Goal: Task Accomplishment & Management: Complete application form

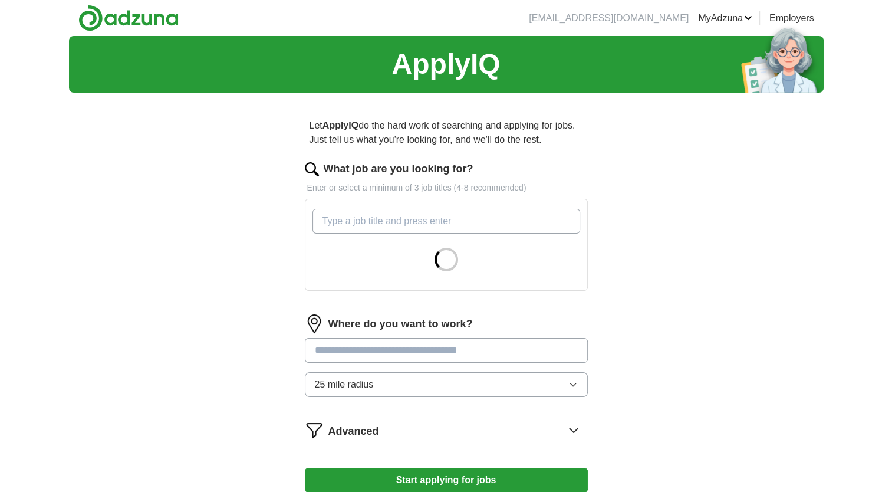
click at [368, 228] on input "What job are you looking for?" at bounding box center [446, 221] width 268 height 25
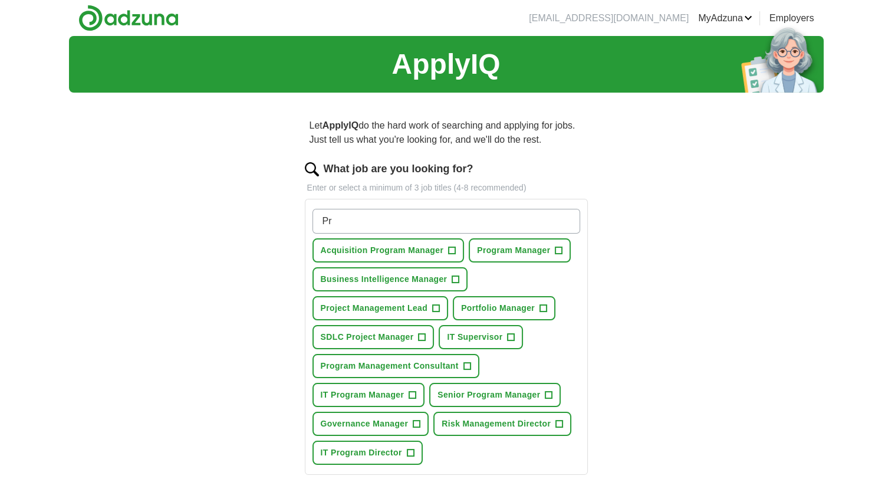
type input "P"
type input "Senior Program Manager"
click at [560, 247] on span "+" at bounding box center [558, 250] width 7 height 9
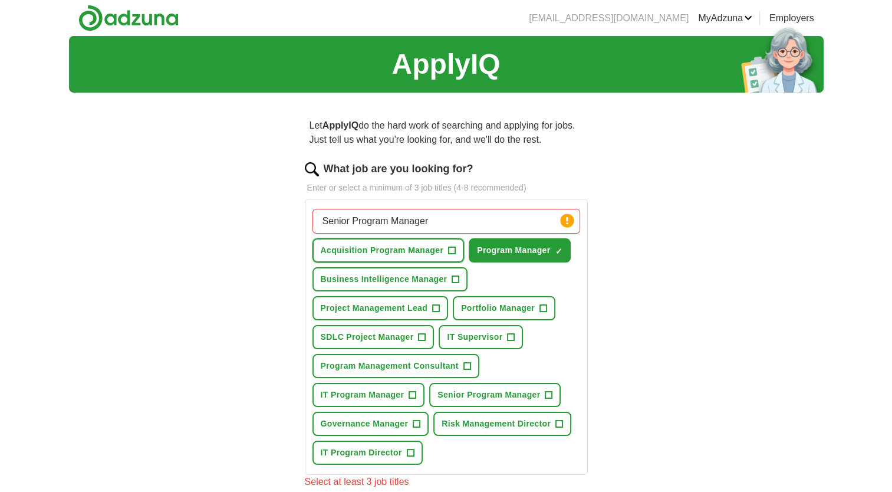
click at [455, 249] on button "Acquisition Program Manager +" at bounding box center [388, 250] width 152 height 24
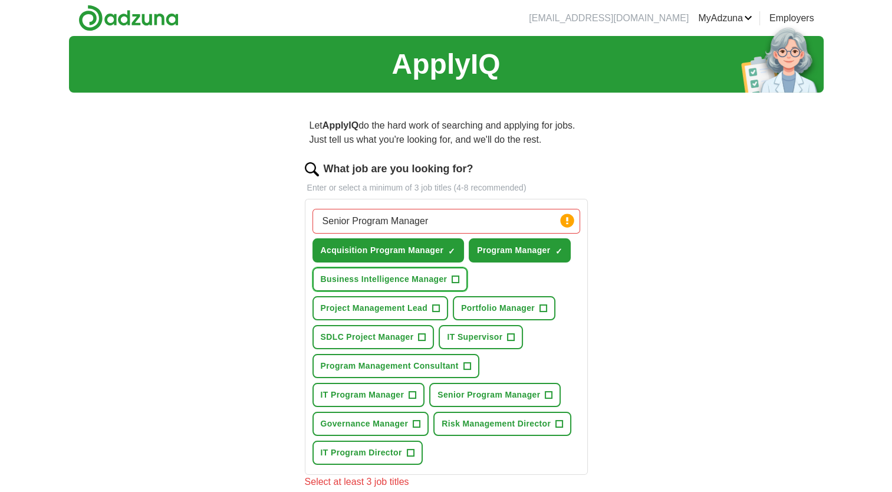
click at [456, 275] on span "+" at bounding box center [455, 279] width 7 height 9
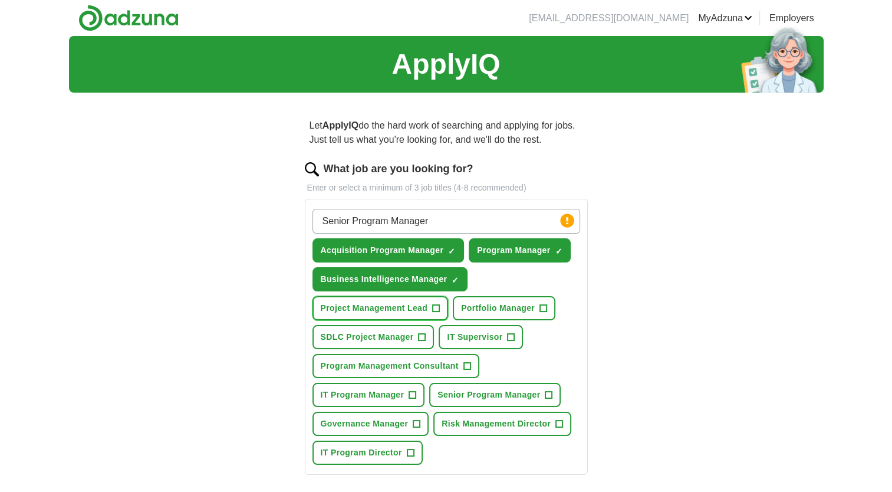
click at [435, 307] on span "+" at bounding box center [436, 308] width 7 height 9
click at [419, 334] on span "+" at bounding box center [422, 336] width 7 height 9
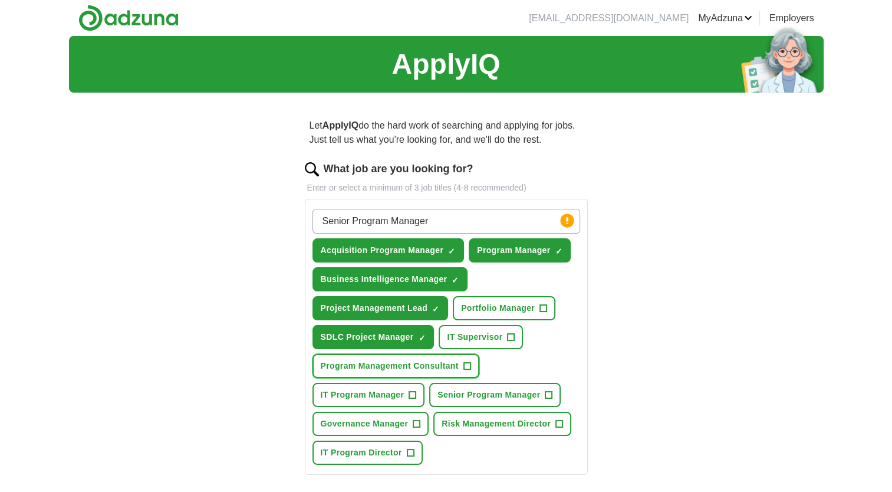
click at [461, 361] on button "Program Management Consultant +" at bounding box center [395, 366] width 167 height 24
drag, startPoint x: 413, startPoint y: 389, endPoint x: 423, endPoint y: 388, distance: 10.7
click at [413, 390] on span "+" at bounding box center [412, 394] width 7 height 9
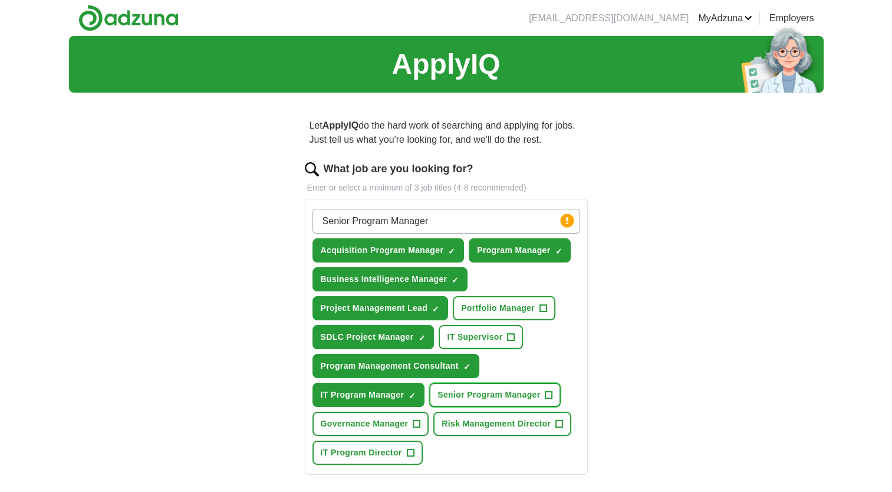
click at [502, 394] on span "Senior Program Manager" at bounding box center [488, 394] width 103 height 12
click at [409, 449] on span "+" at bounding box center [410, 452] width 7 height 9
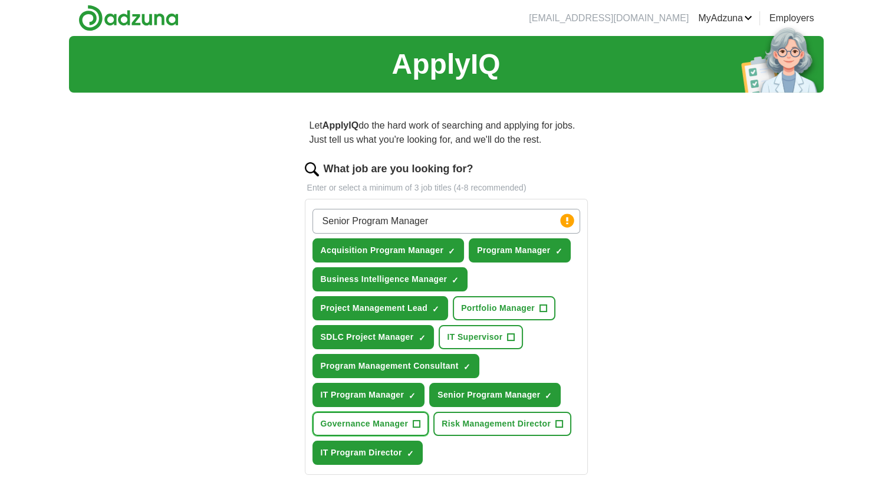
click at [413, 424] on span "+" at bounding box center [416, 423] width 7 height 9
click at [508, 333] on span "+" at bounding box center [511, 336] width 7 height 9
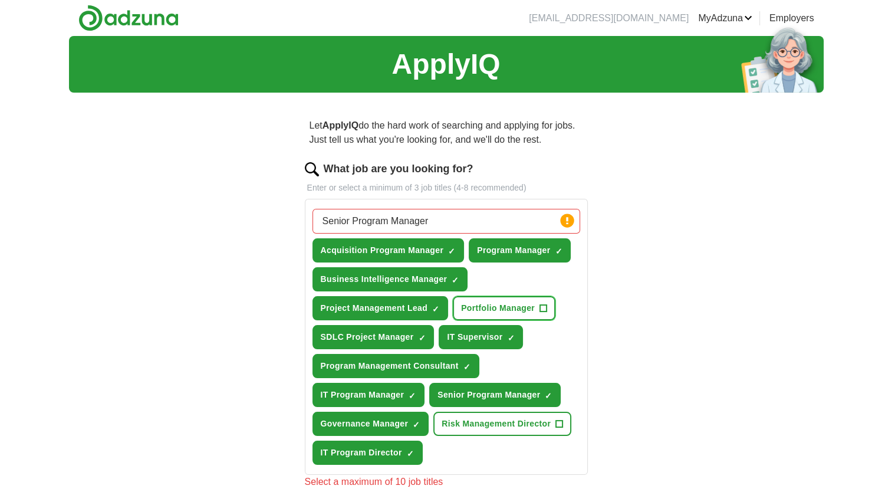
click at [538, 309] on button "Portfolio Manager +" at bounding box center [504, 308] width 103 height 24
drag, startPoint x: 505, startPoint y: 419, endPoint x: 505, endPoint y: 428, distance: 9.4
click at [504, 419] on span "Risk Management Director" at bounding box center [496, 423] width 109 height 12
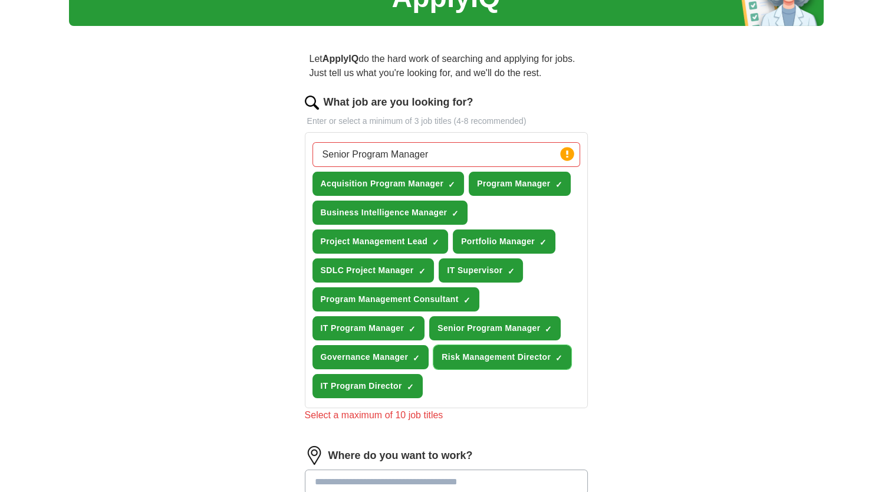
scroll to position [236, 0]
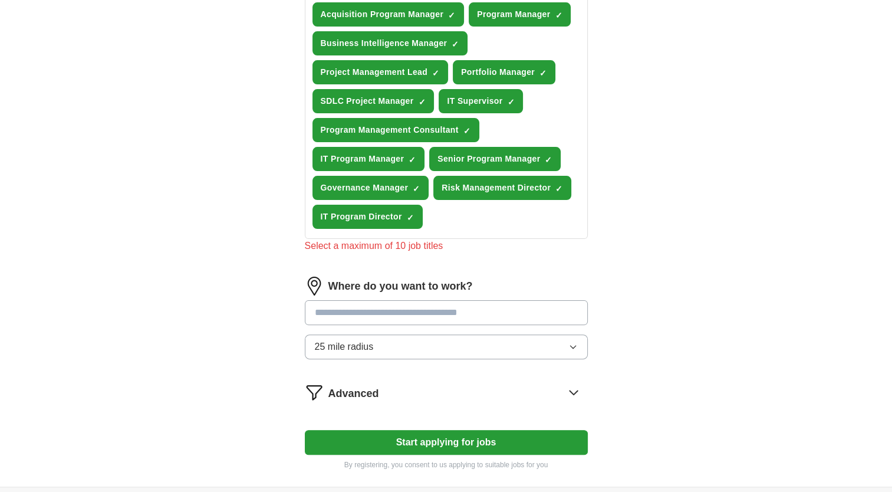
click at [351, 308] on input at bounding box center [446, 312] width 283 height 25
type input "*****"
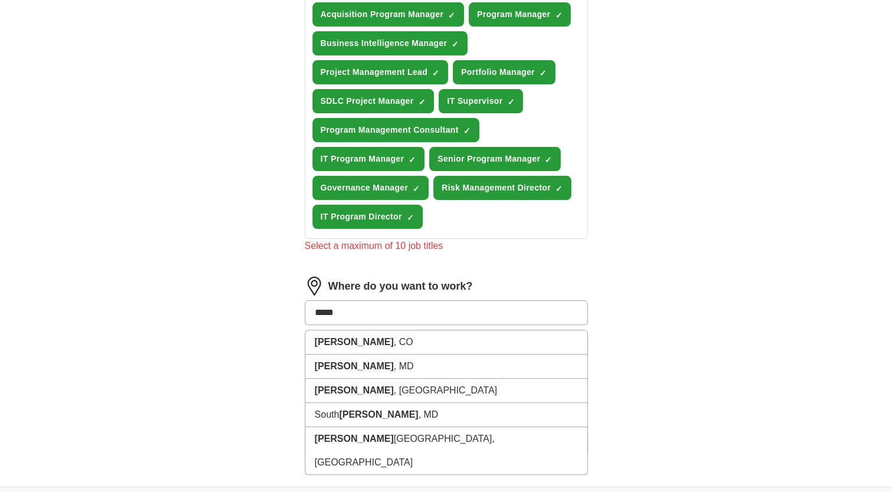
click at [385, 330] on li "Bowie , CO" at bounding box center [446, 342] width 282 height 24
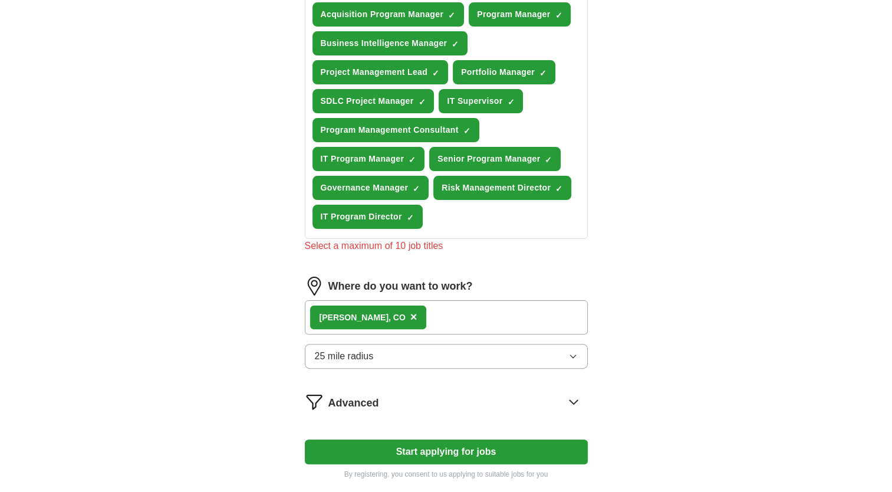
click at [410, 312] on span "×" at bounding box center [413, 316] width 7 height 13
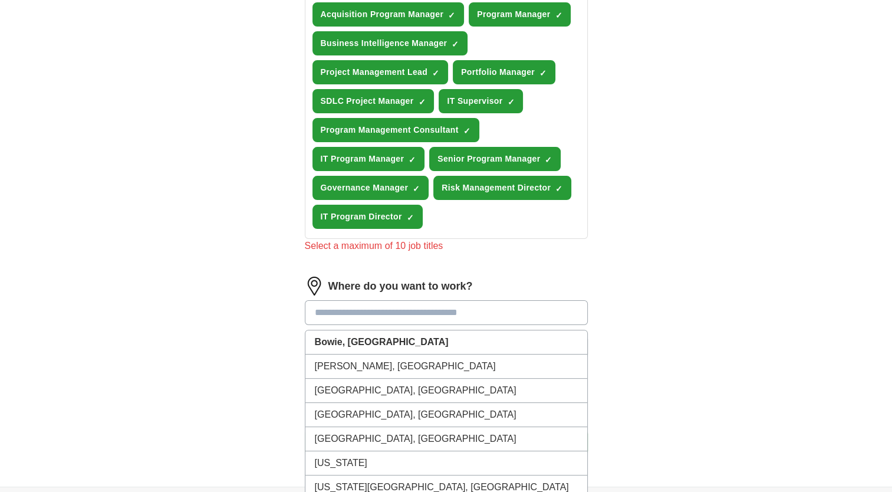
click at [325, 311] on input at bounding box center [446, 312] width 283 height 25
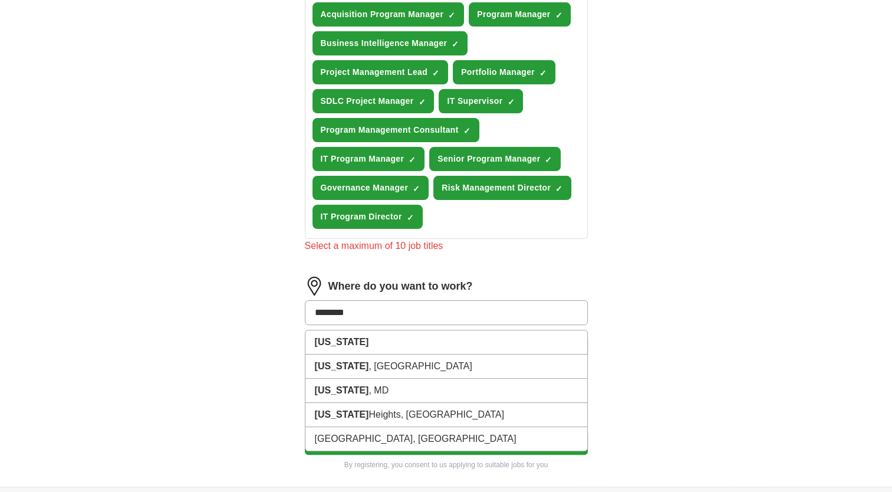
drag, startPoint x: 360, startPoint y: 309, endPoint x: 279, endPoint y: 304, distance: 80.3
click at [279, 304] on div "Let ApplyIQ do the hard work of searching and applying for jobs. Just tell us w…" at bounding box center [446, 176] width 377 height 620
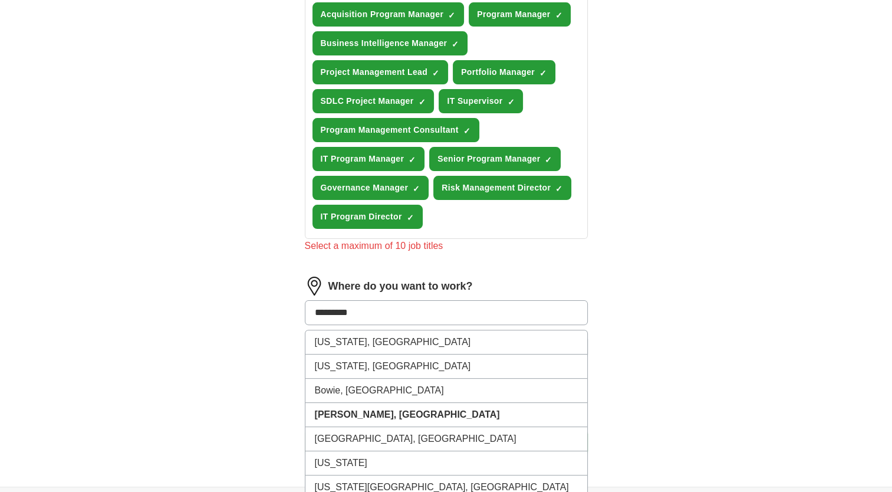
type input "*********"
click at [697, 353] on div "ApplyIQ Let ApplyIQ do the hard work of searching and applying for jobs. Just t…" at bounding box center [446, 150] width 755 height 700
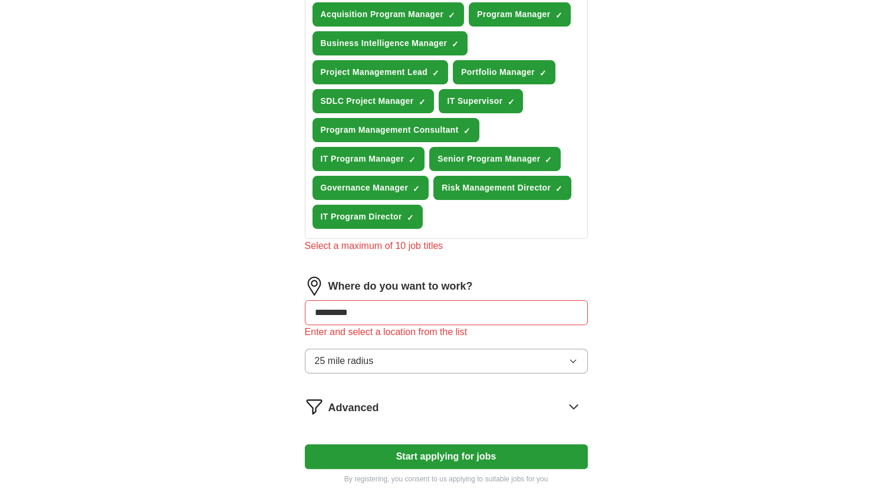
click at [386, 351] on button "25 mile radius" at bounding box center [446, 360] width 283 height 25
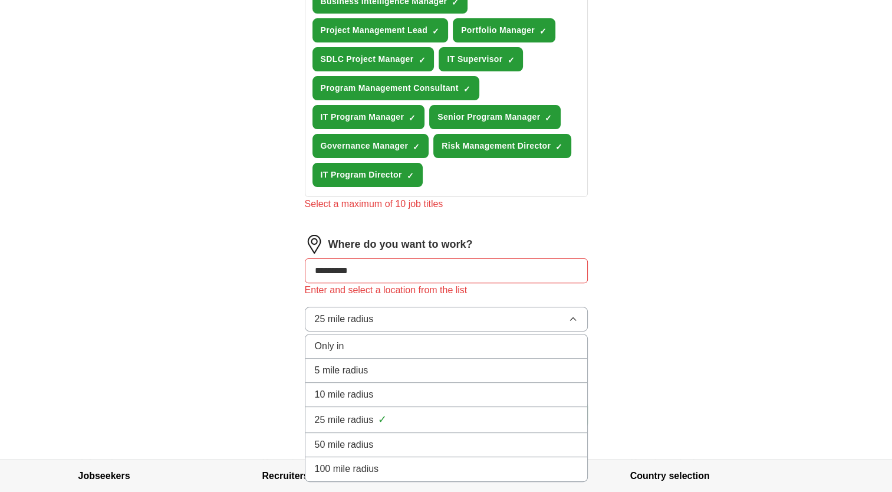
scroll to position [295, 0]
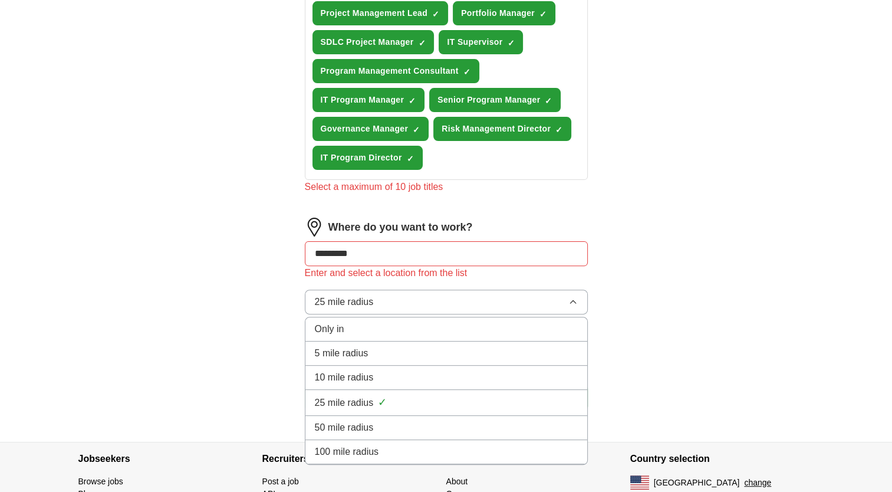
click at [362, 420] on span "50 mile radius" at bounding box center [344, 427] width 59 height 14
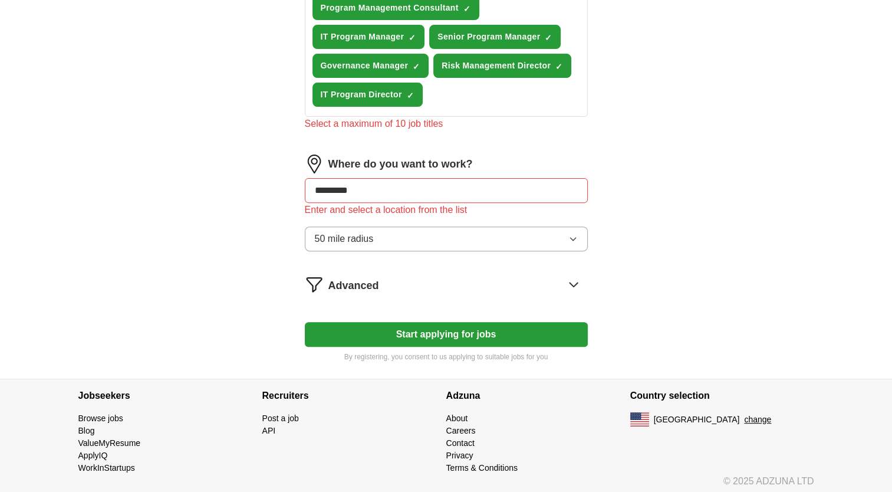
scroll to position [358, 0]
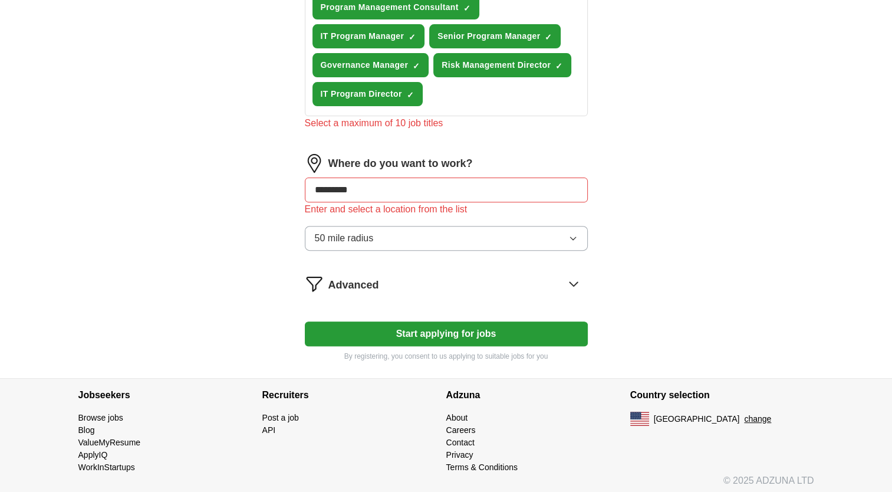
click at [420, 327] on button "Start applying for jobs" at bounding box center [446, 333] width 283 height 25
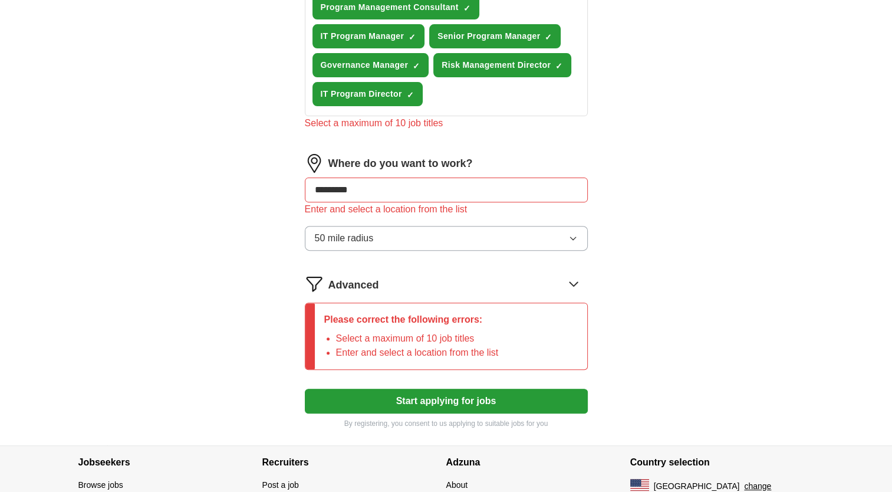
click at [349, 278] on span "Advanced" at bounding box center [353, 285] width 51 height 16
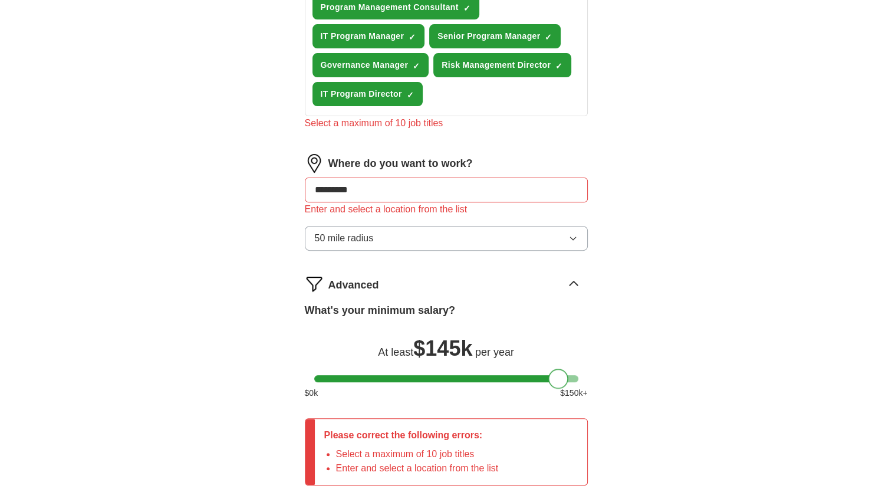
drag, startPoint x: 328, startPoint y: 373, endPoint x: 563, endPoint y: 386, distance: 235.0
click at [563, 386] on div "What's your minimum salary? At least $ 145k per year $ 0 k $ 150 k+" at bounding box center [446, 355] width 283 height 106
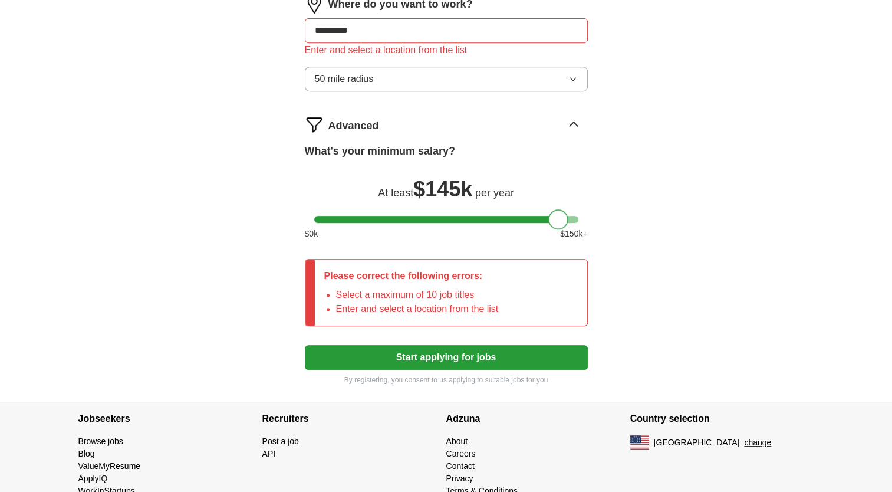
scroll to position [535, 0]
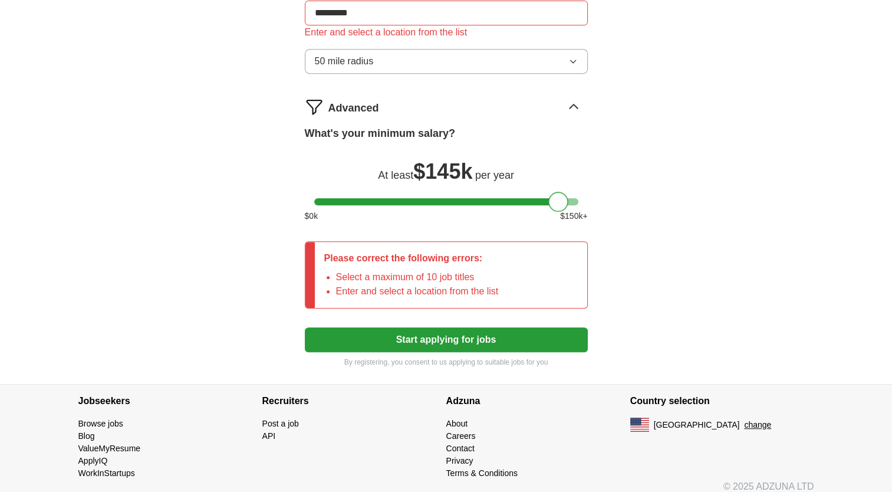
click at [453, 337] on button "Start applying for jobs" at bounding box center [446, 339] width 283 height 25
drag, startPoint x: 428, startPoint y: 335, endPoint x: 429, endPoint y: 341, distance: 6.0
click at [429, 341] on button "Start applying for jobs" at bounding box center [446, 339] width 283 height 25
click at [426, 276] on li "Select a maximum of 10 job titles" at bounding box center [417, 277] width 163 height 14
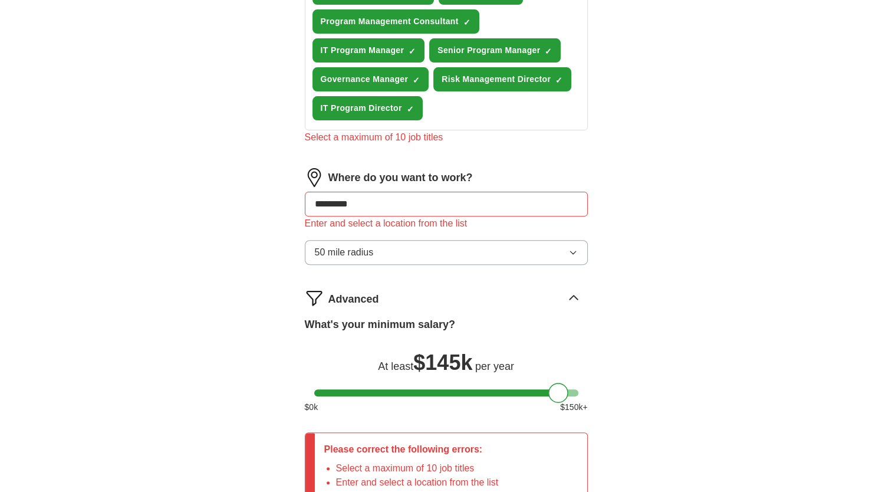
scroll to position [123, 0]
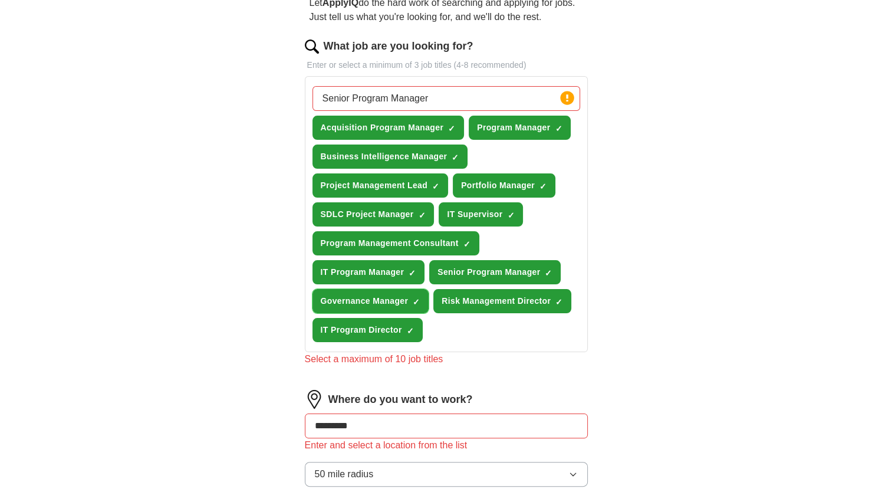
click at [0, 0] on span "×" at bounding box center [0, 0] width 0 height 0
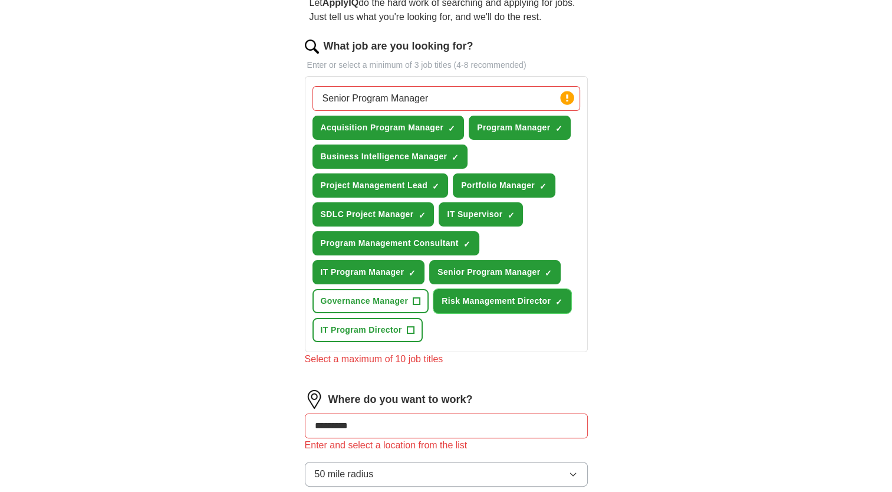
click at [0, 0] on span "×" at bounding box center [0, 0] width 0 height 0
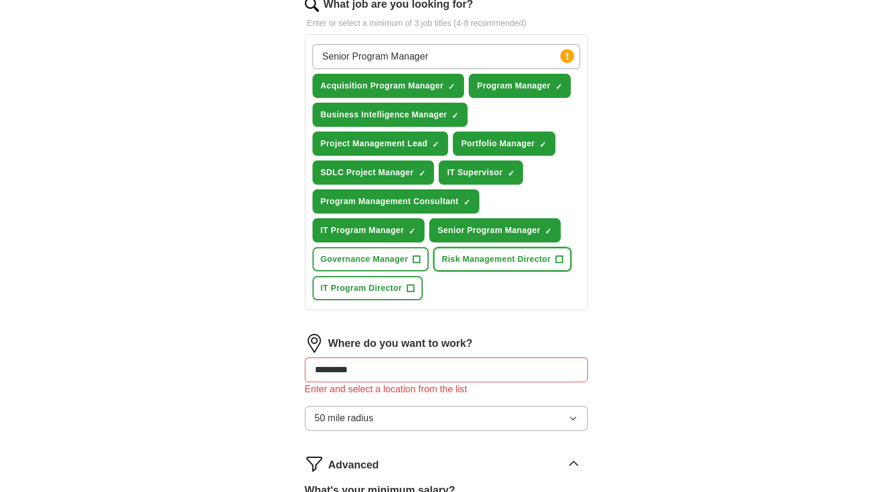
scroll to position [241, 0]
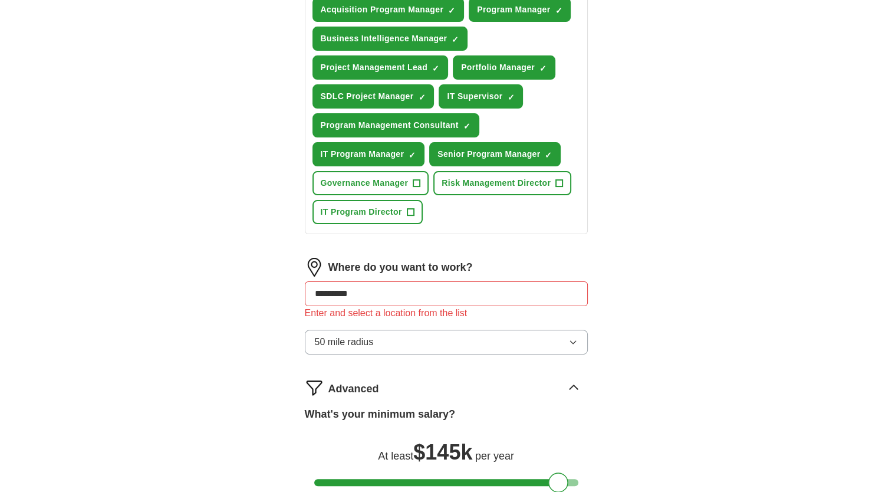
click at [374, 291] on input "*********" at bounding box center [446, 293] width 283 height 25
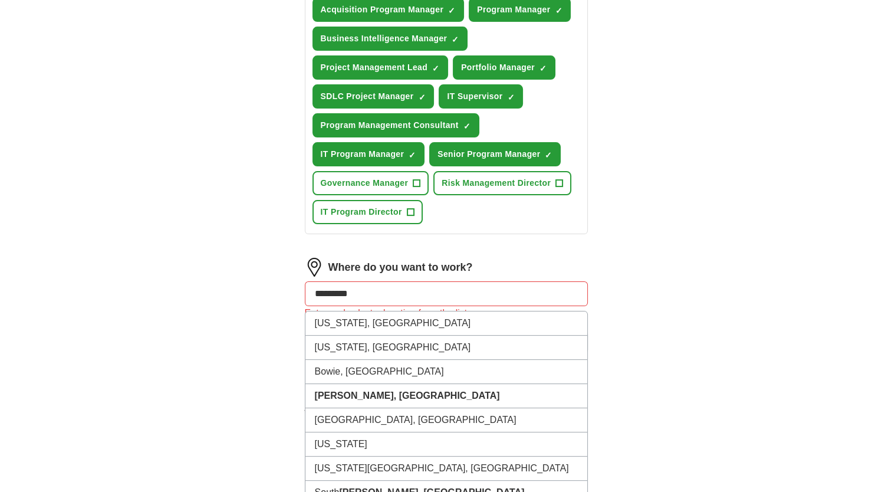
click at [380, 295] on input "*********" at bounding box center [446, 293] width 283 height 25
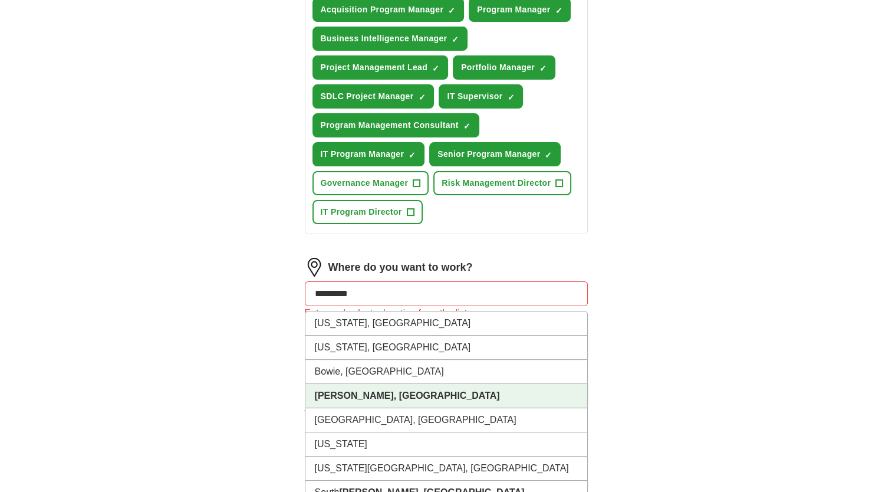
click at [354, 390] on strong "[PERSON_NAME], [GEOGRAPHIC_DATA]" at bounding box center [407, 395] width 185 height 10
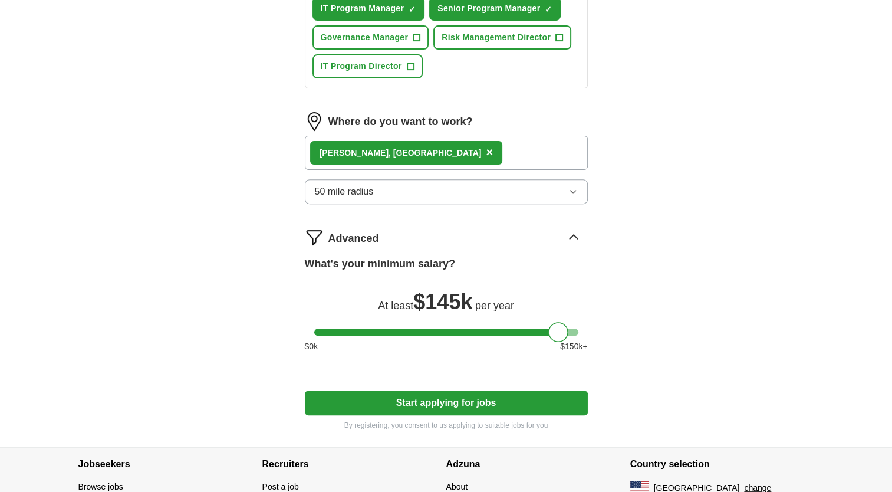
scroll to position [417, 0]
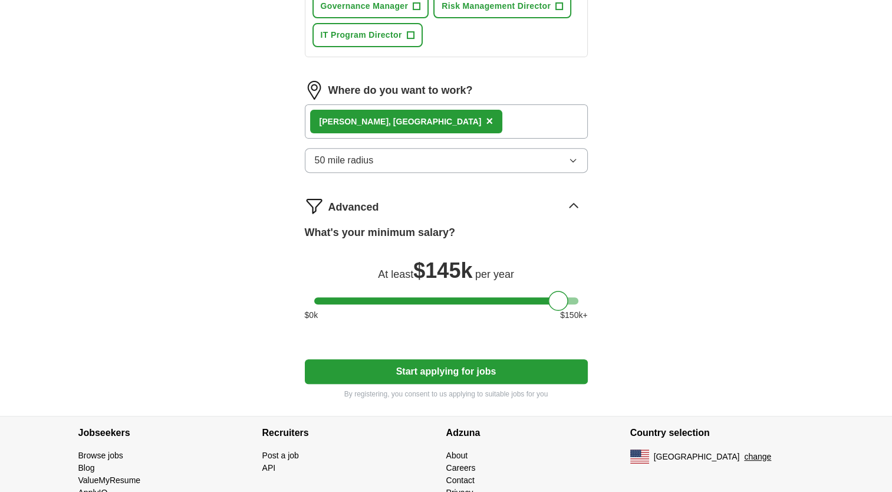
click at [439, 364] on button "Start applying for jobs" at bounding box center [446, 371] width 283 height 25
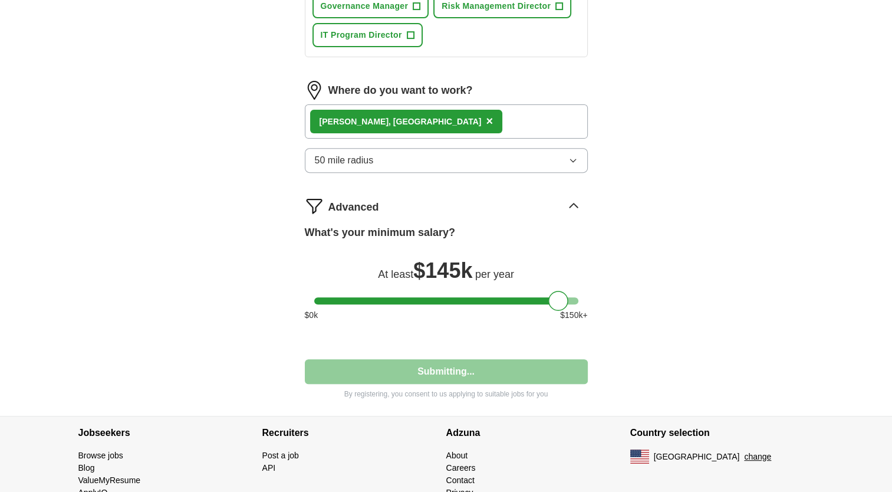
select select "**"
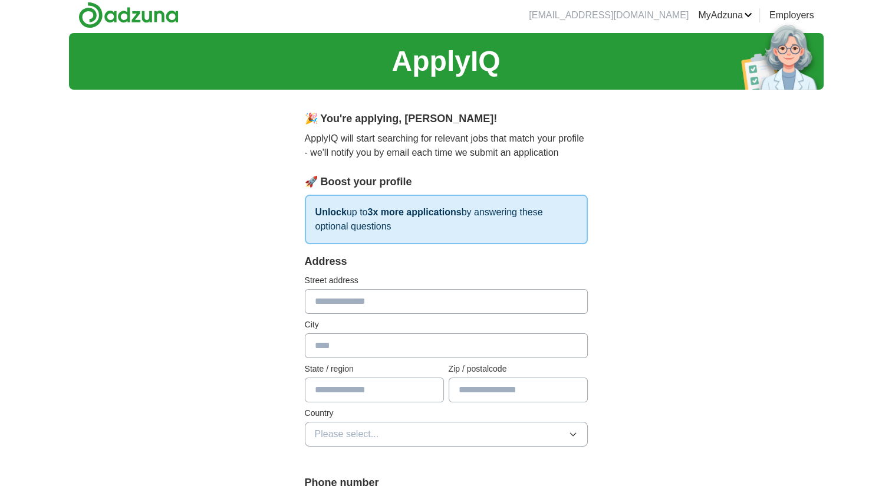
scroll to position [0, 0]
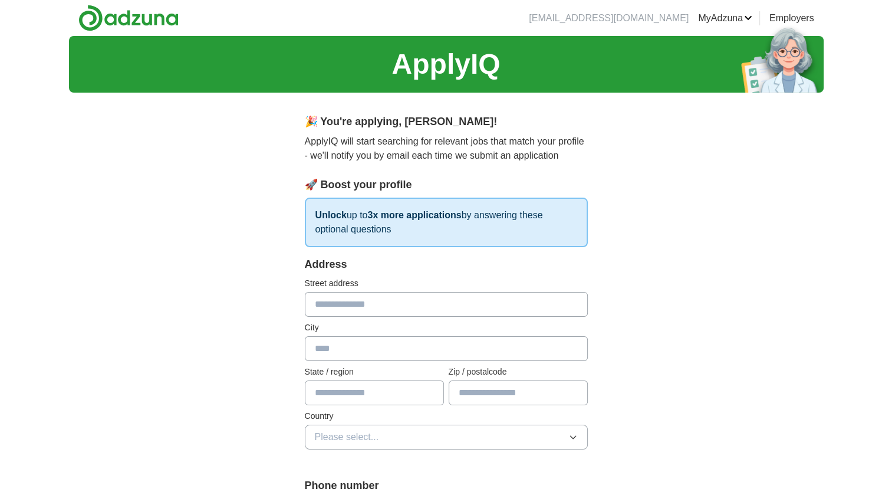
click at [340, 307] on input "text" at bounding box center [446, 304] width 283 height 25
type input "**********"
type input "******"
type input "********"
type input "*****"
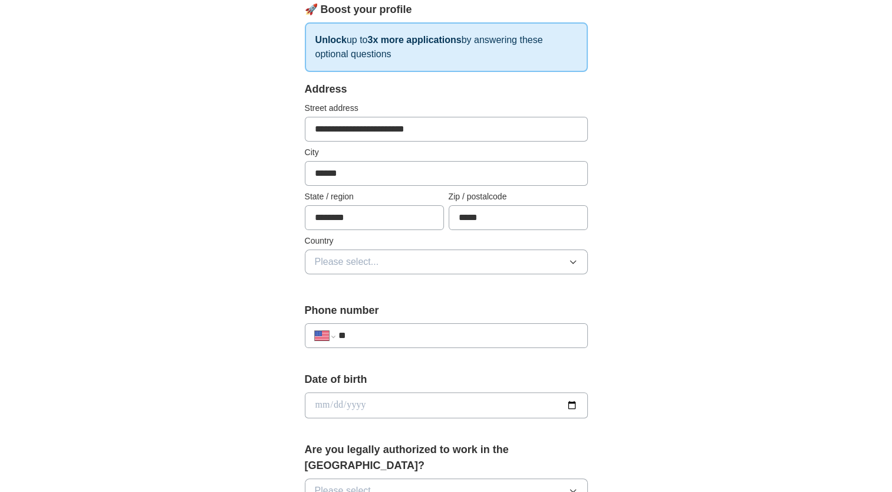
scroll to position [177, 0]
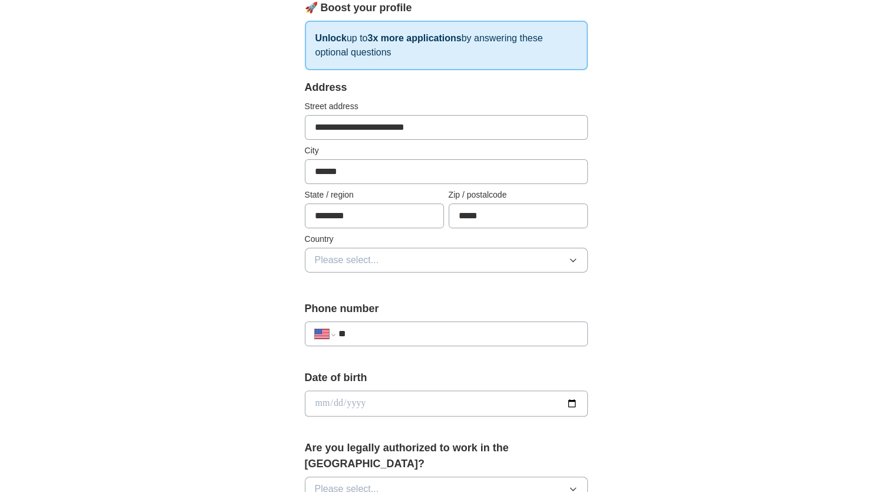
click at [335, 258] on span "Please select..." at bounding box center [347, 260] width 64 height 14
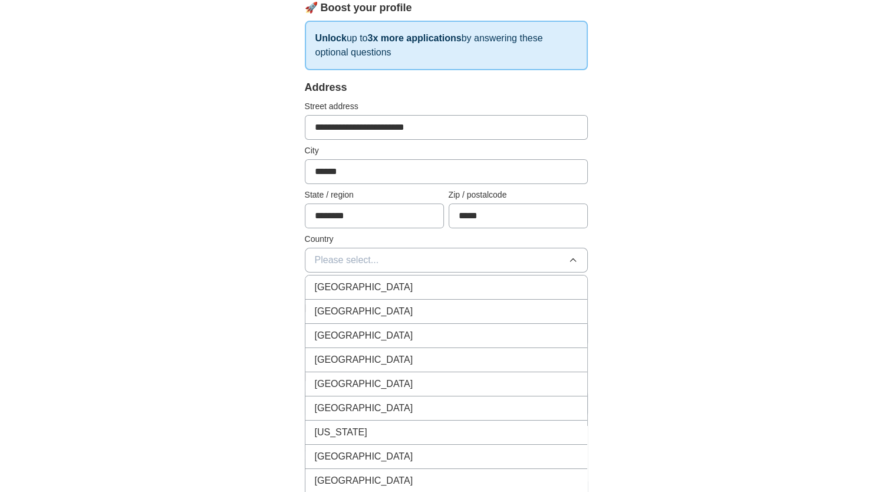
click at [344, 307] on span "United States" at bounding box center [364, 311] width 98 height 14
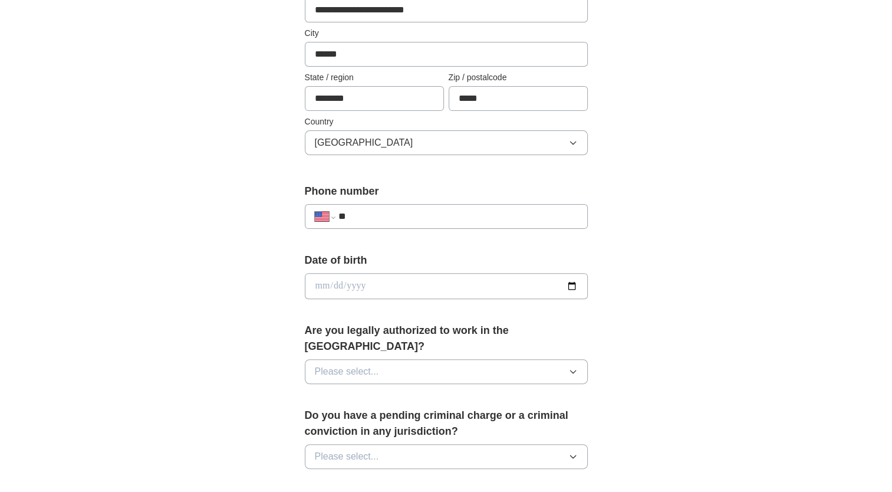
scroll to position [295, 0]
click at [367, 215] on input "**" at bounding box center [457, 216] width 239 height 14
type input "**********"
click at [361, 288] on input "date" at bounding box center [446, 285] width 283 height 26
click at [380, 358] on button "Please select..." at bounding box center [446, 370] width 283 height 25
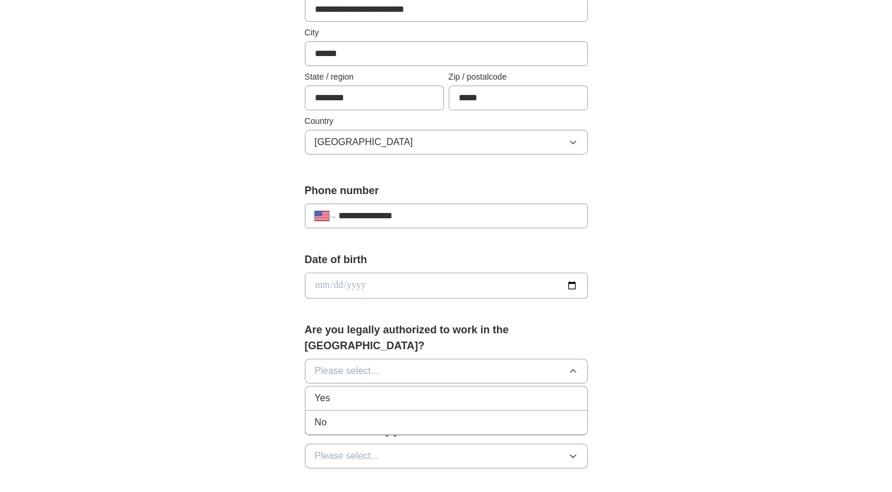
click at [364, 391] on div "Yes" at bounding box center [446, 398] width 263 height 14
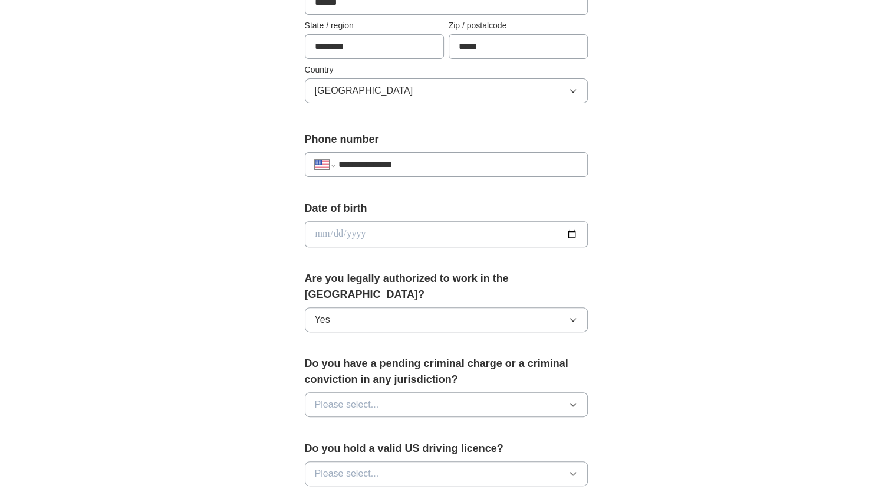
scroll to position [413, 0]
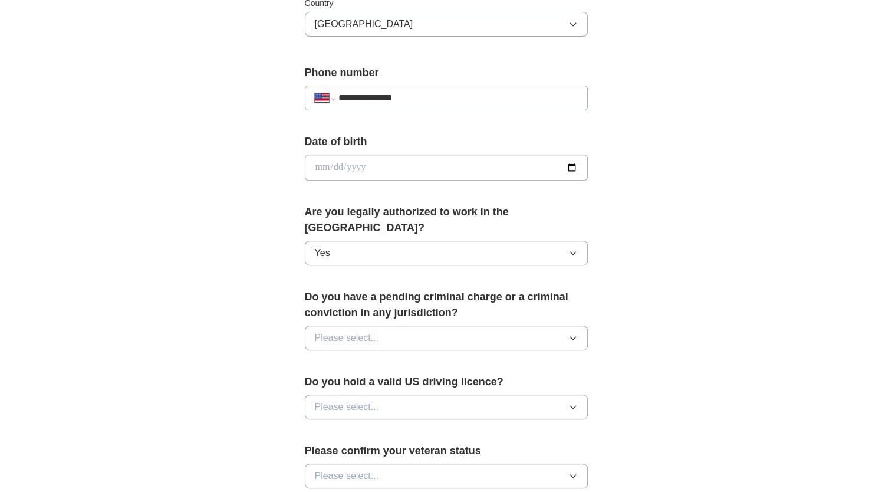
click at [368, 331] on span "Please select..." at bounding box center [347, 338] width 64 height 14
click at [350, 382] on div "No" at bounding box center [446, 389] width 263 height 14
click at [369, 400] on span "Please select..." at bounding box center [347, 407] width 64 height 14
click at [349, 427] on div "Yes" at bounding box center [446, 434] width 263 height 14
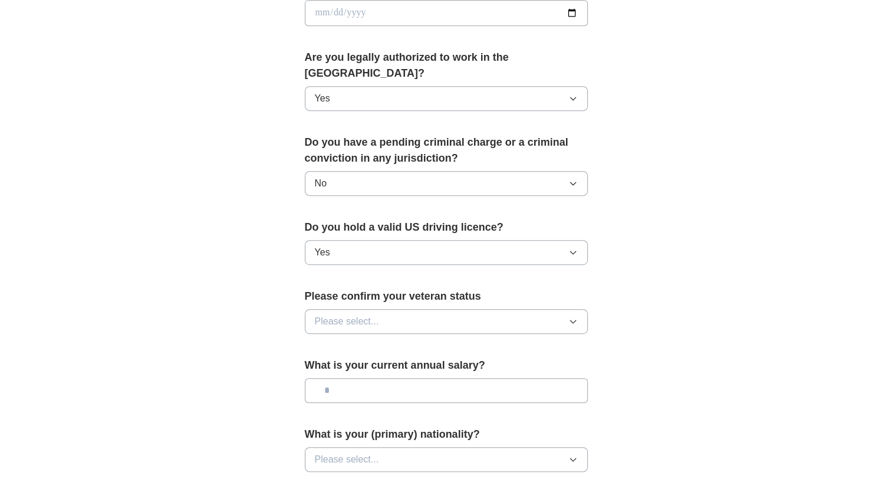
scroll to position [590, 0]
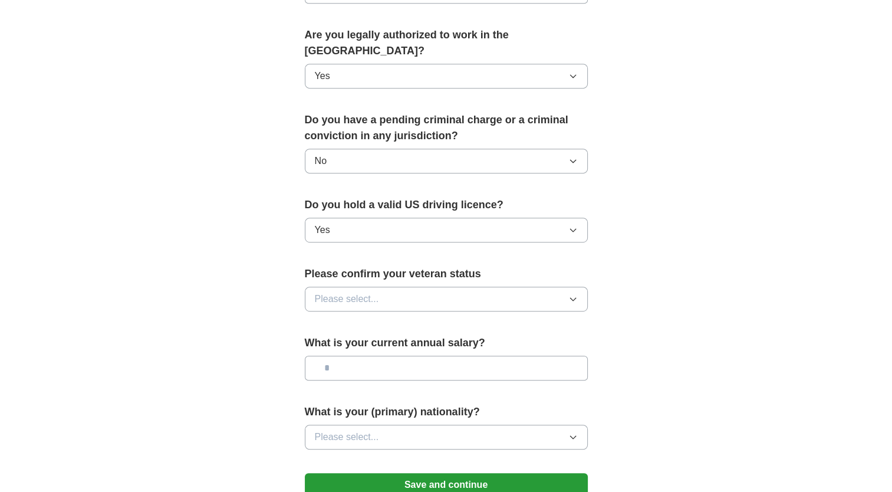
click at [380, 287] on button "Please select..." at bounding box center [446, 299] width 283 height 25
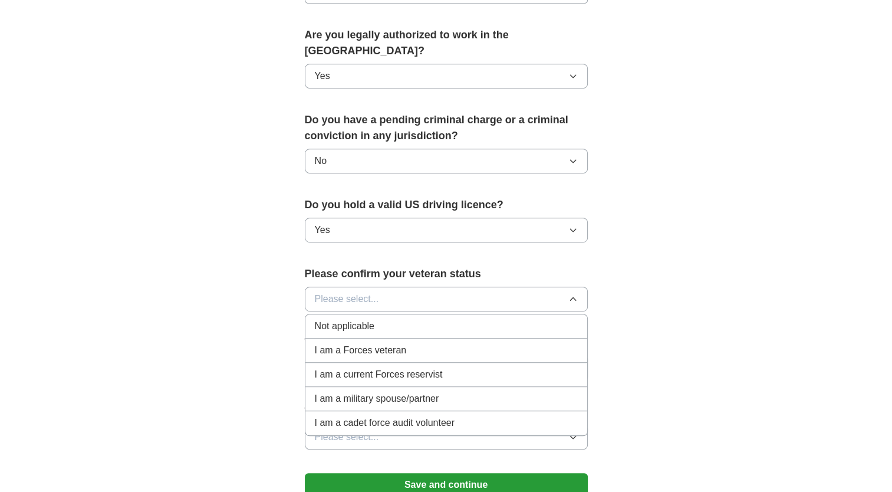
click at [368, 319] on span "Not applicable" at bounding box center [345, 326] width 60 height 14
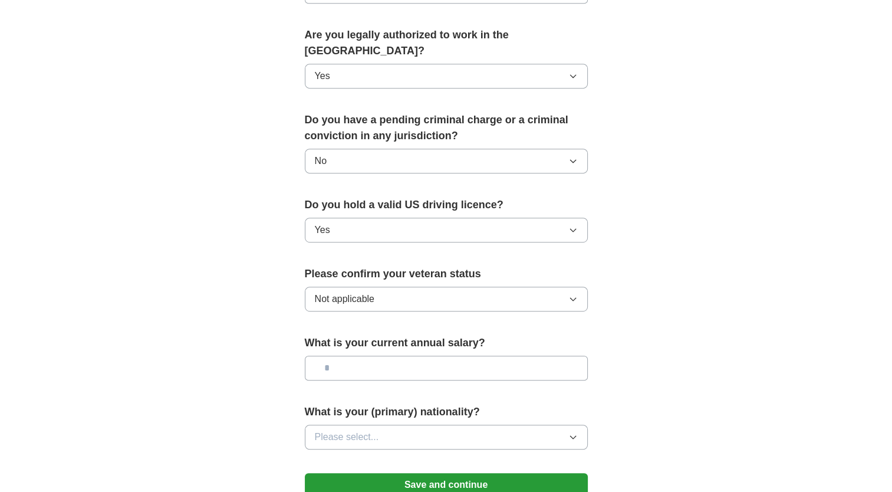
click at [384, 355] on input "text" at bounding box center [446, 367] width 283 height 25
click at [377, 430] on span "Please select..." at bounding box center [347, 437] width 64 height 14
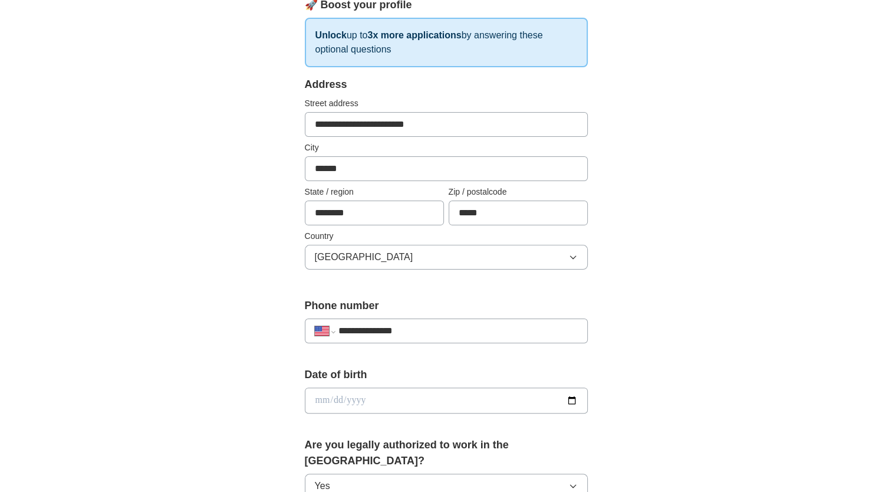
scroll to position [295, 0]
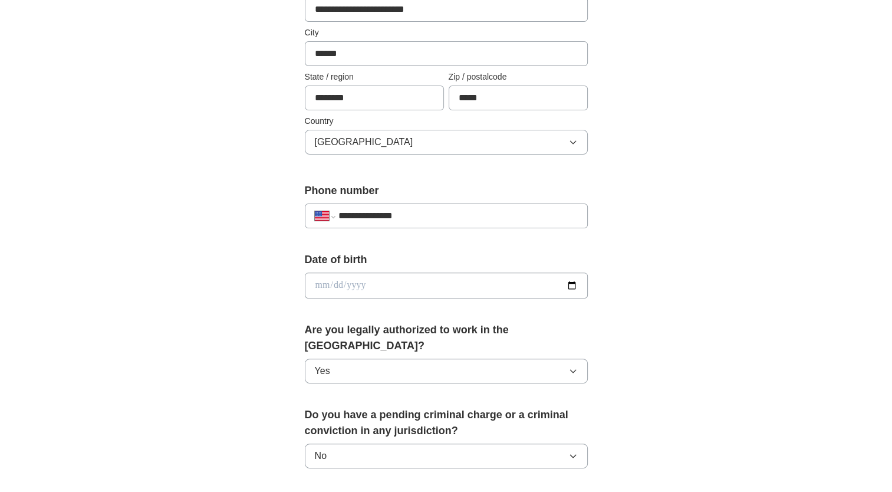
click at [392, 286] on input "date" at bounding box center [446, 285] width 283 height 26
type input "**********"
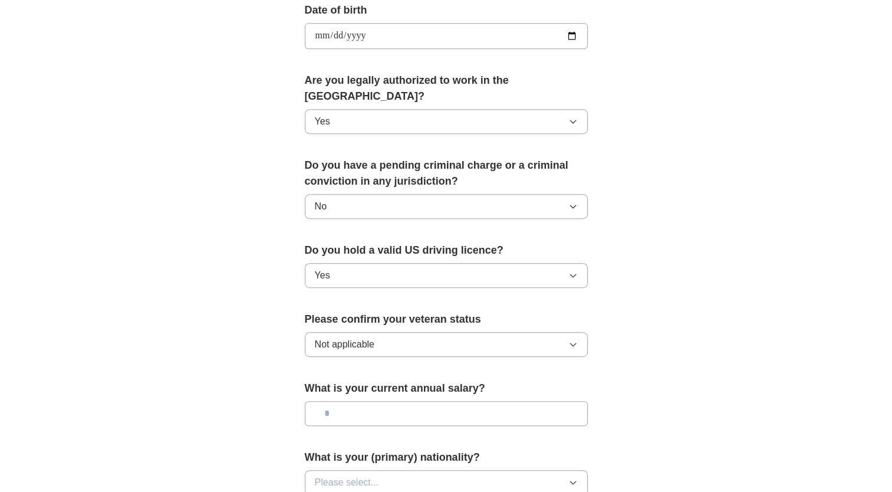
scroll to position [590, 0]
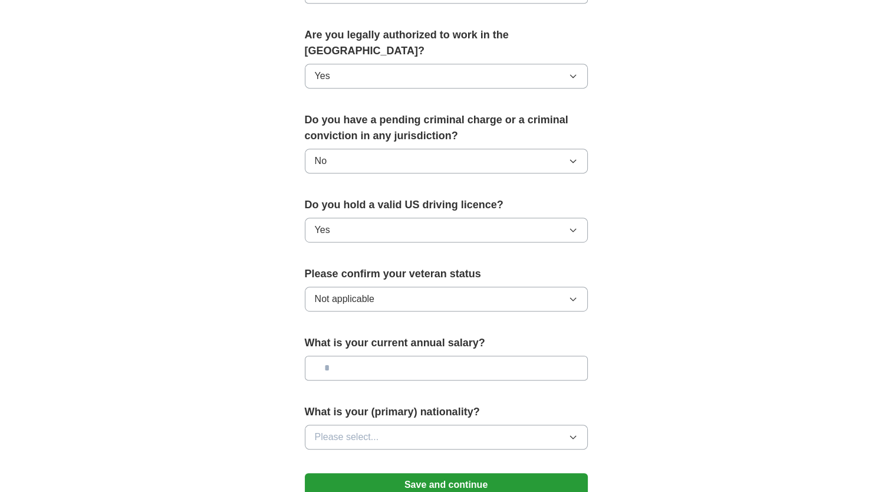
click at [383, 355] on input "text" at bounding box center [446, 367] width 283 height 25
type input "********"
click at [382, 424] on button "Please select..." at bounding box center [446, 436] width 283 height 25
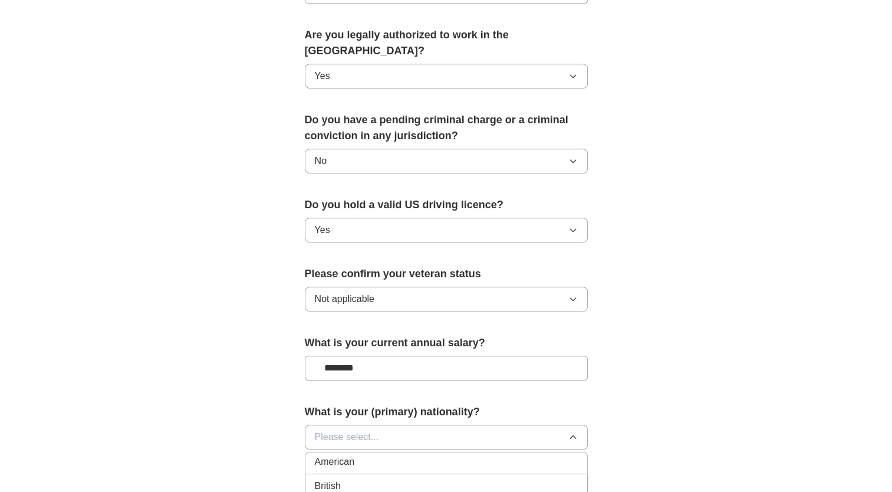
scroll to position [0, 0]
click at [379, 457] on div "American" at bounding box center [446, 464] width 263 height 14
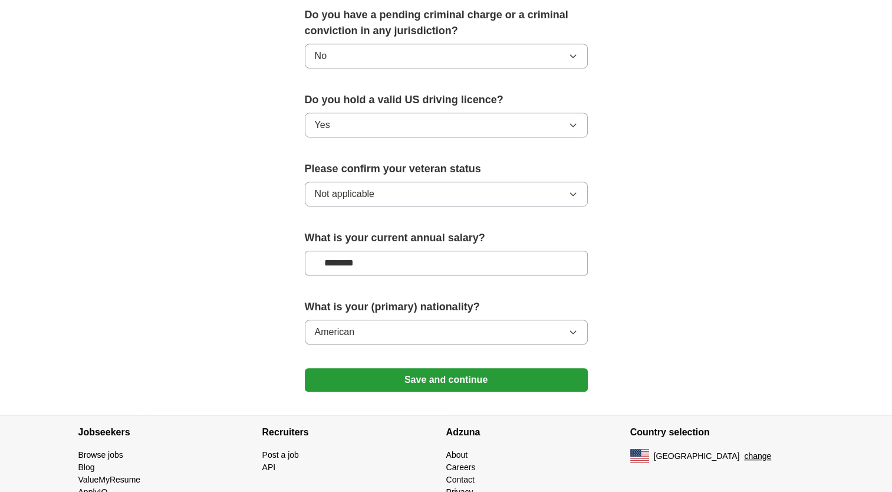
scroll to position [707, 0]
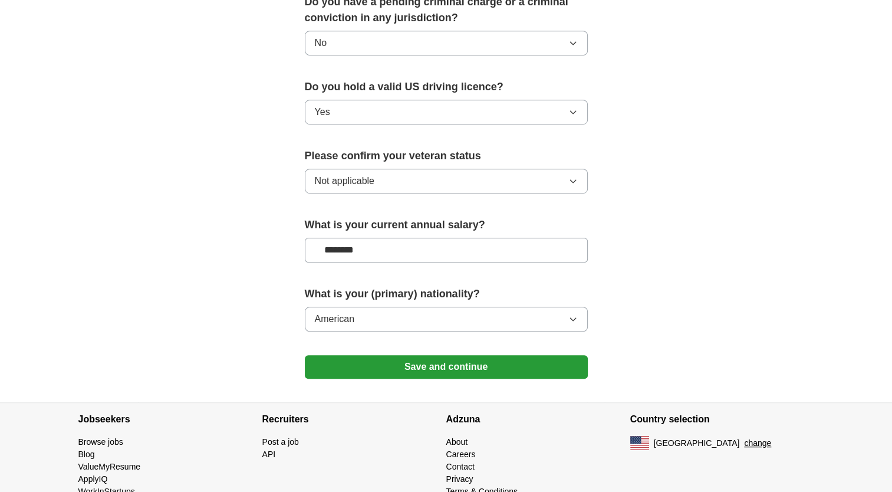
click at [423, 355] on button "Save and continue" at bounding box center [446, 367] width 283 height 24
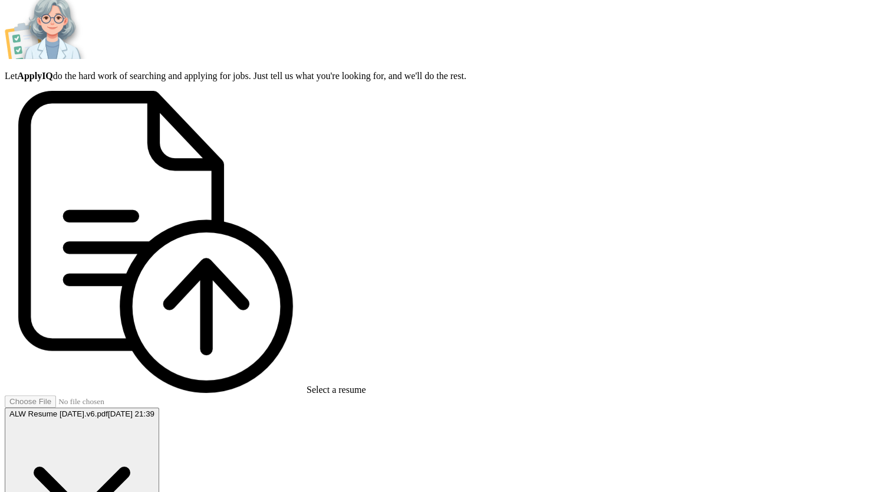
scroll to position [354, 0]
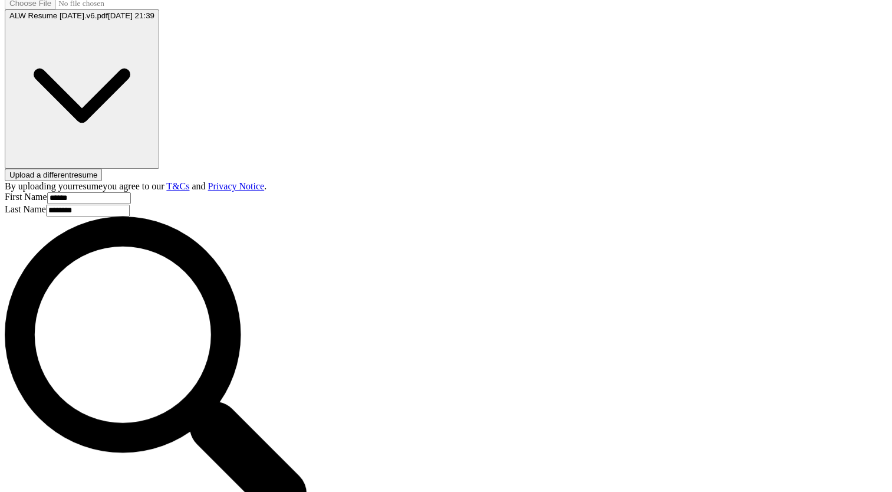
scroll to position [597, 0]
